Goal: Task Accomplishment & Management: Manage account settings

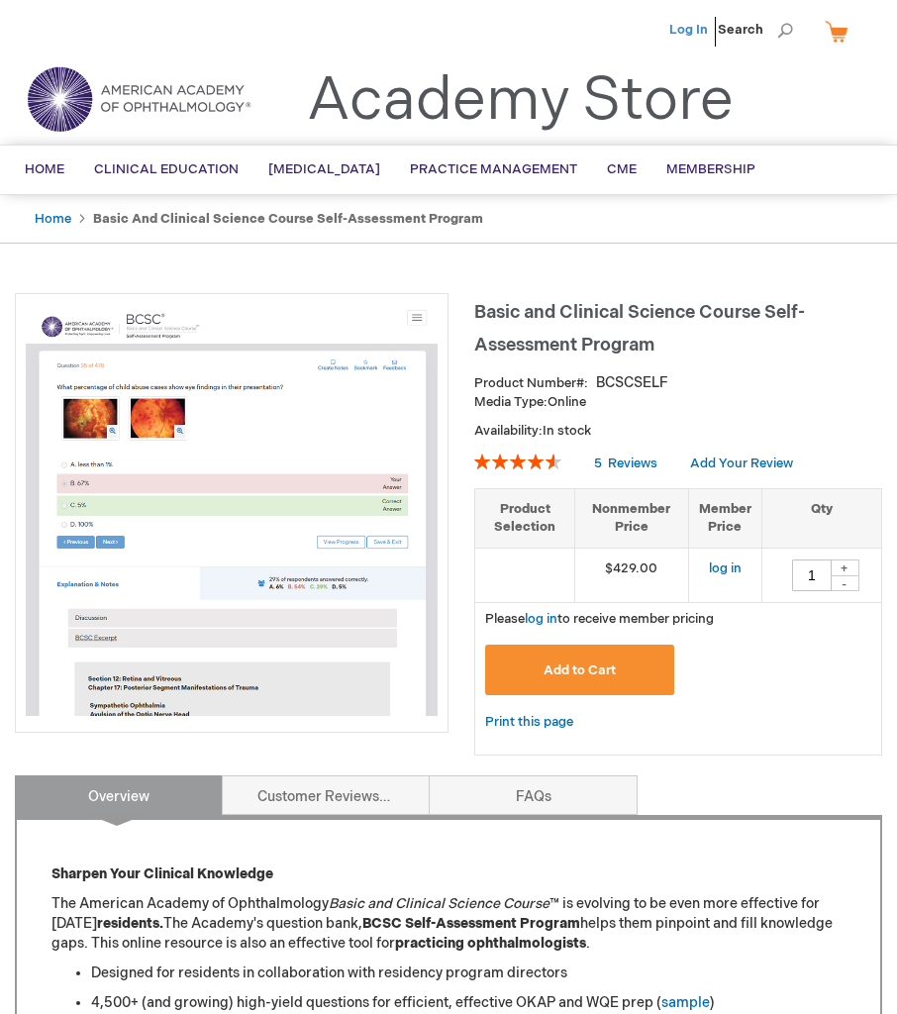
click at [699, 23] on link "Log In" at bounding box center [688, 30] width 39 height 16
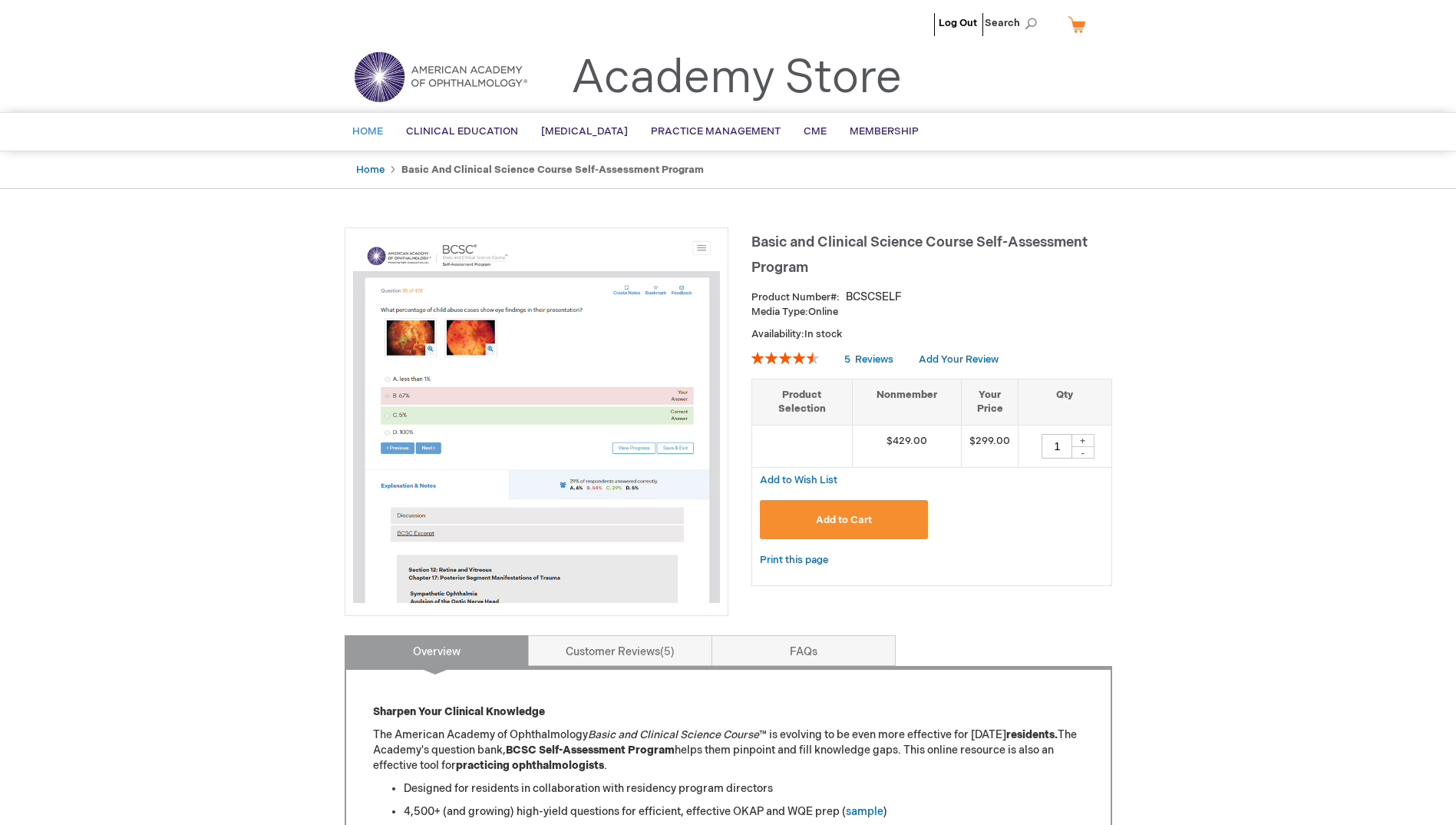
click at [378, 126] on span "Home" at bounding box center [368, 131] width 31 height 12
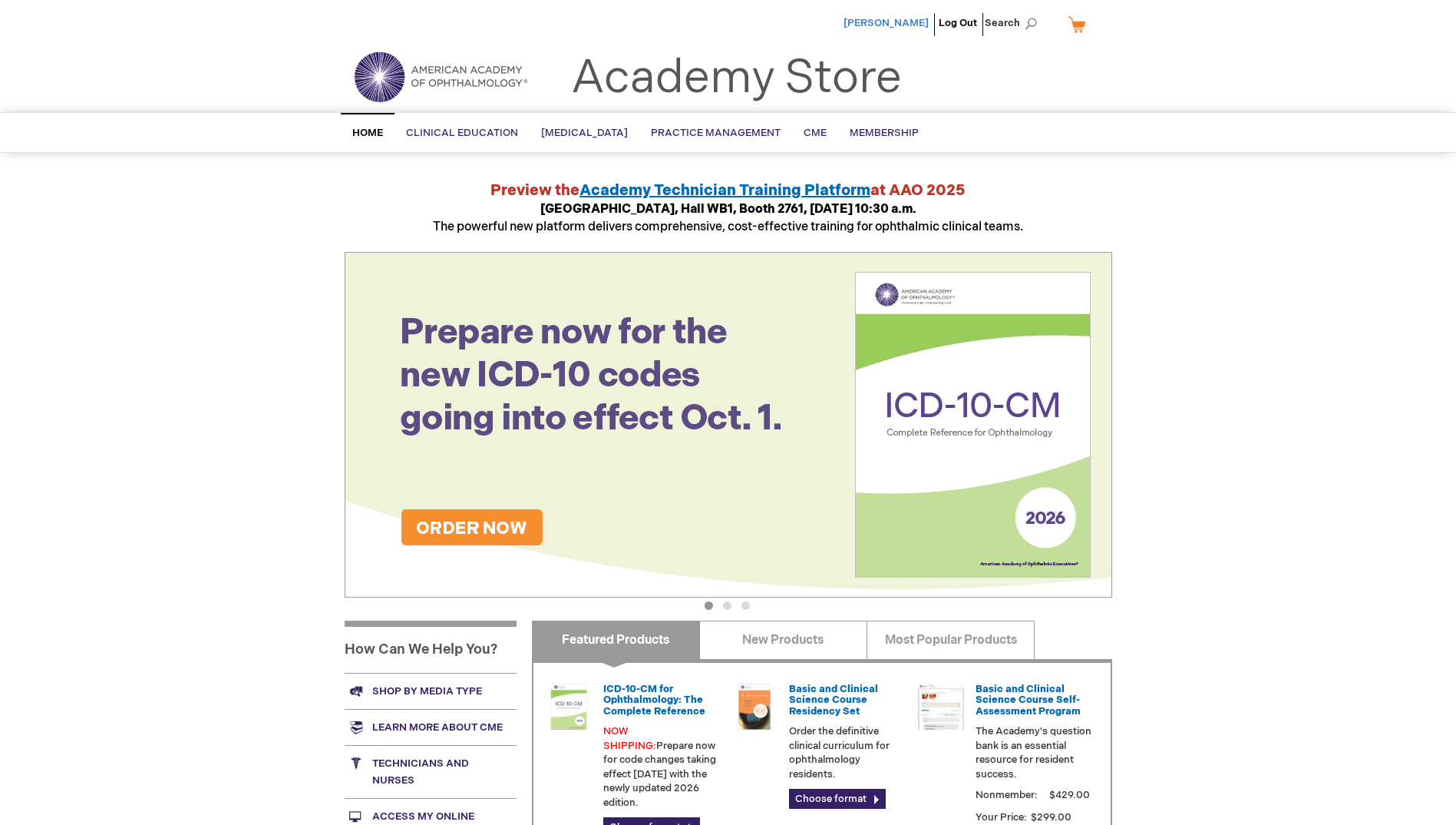
click at [852, 17] on span "[PERSON_NAME]" at bounding box center [886, 23] width 85 height 12
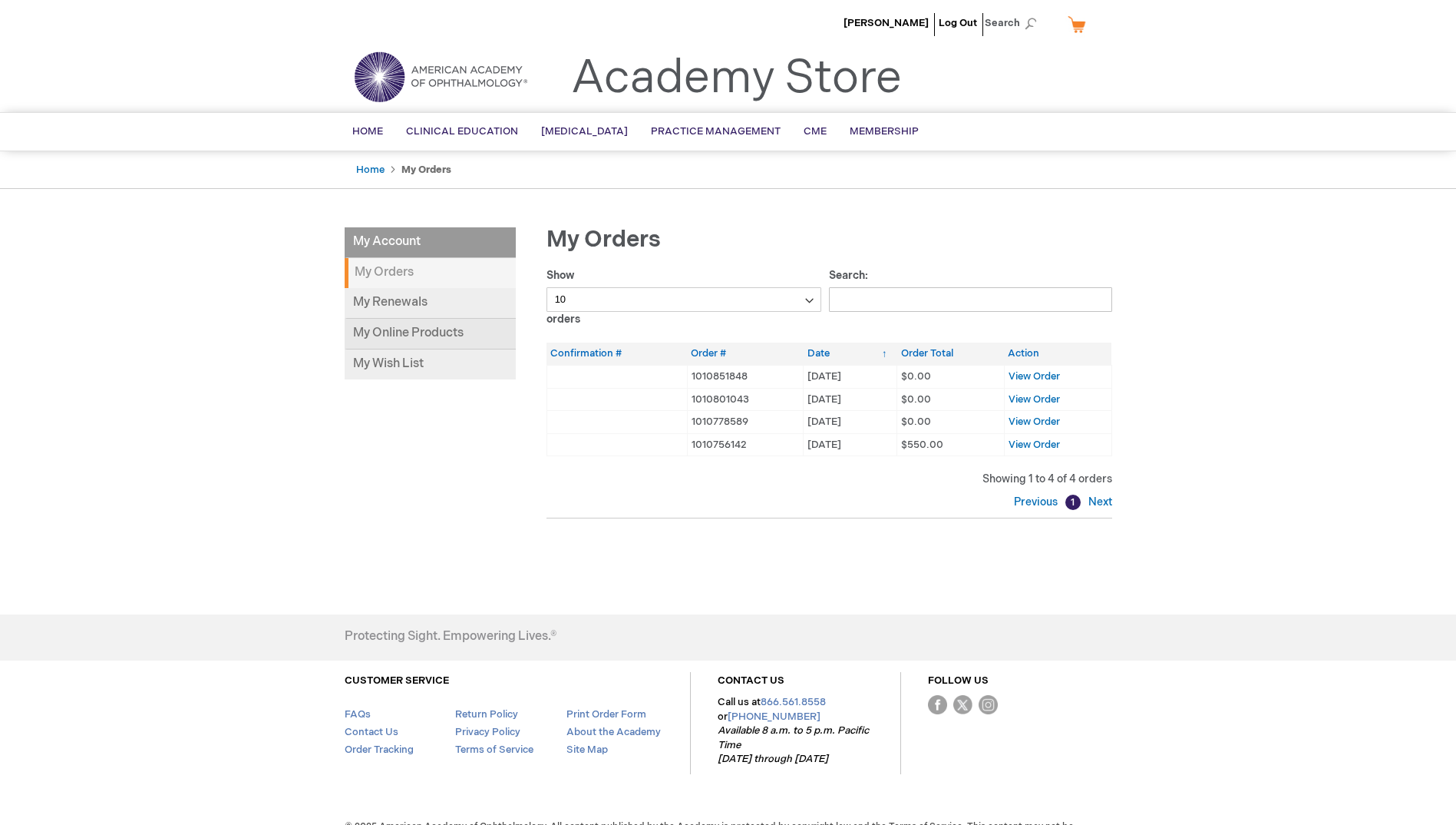
click at [402, 333] on link "My Online Products" at bounding box center [430, 334] width 171 height 31
